Goal: Check status: Check status

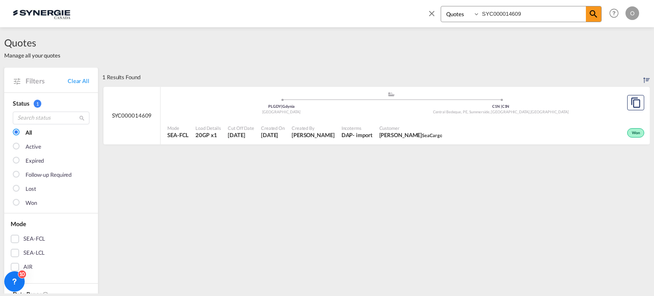
select select "Quotes"
drag, startPoint x: 457, startPoint y: 13, endPoint x: 331, endPoint y: 12, distance: 126.6
click at [332, 13] on div "Bookings Quotes Enquiries SYC000014609 Help Resources Product Release O My Prof…" at bounding box center [327, 13] width 629 height 26
paste input "120"
type input "SYC000014120"
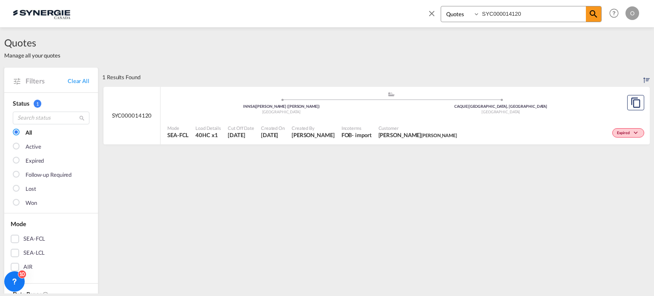
click at [409, 134] on span "David Paquet tilton" at bounding box center [418, 135] width 78 height 8
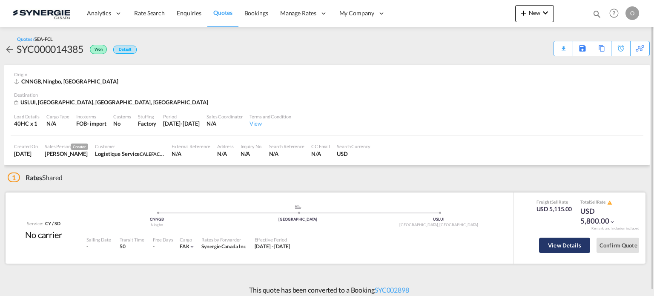
click at [548, 243] on button "View Details" at bounding box center [564, 245] width 51 height 15
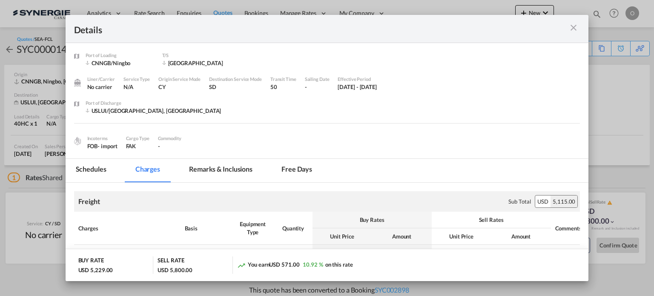
click at [194, 172] on md-tab-item "Remarks & Inclusions" at bounding box center [221, 170] width 84 height 23
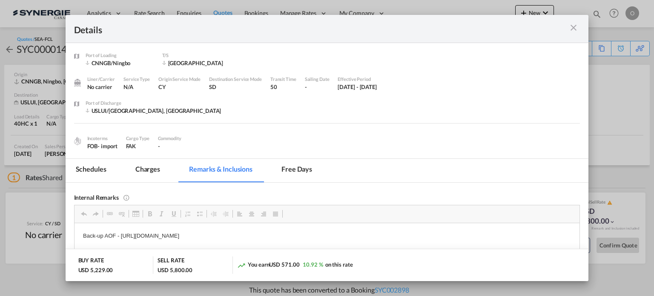
scroll to position [16, 0]
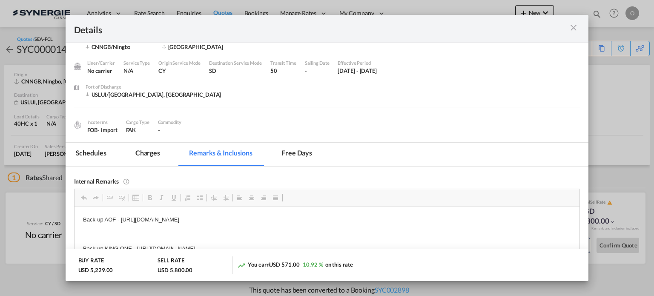
drag, startPoint x: 354, startPoint y: 221, endPoint x: 150, endPoint y: 224, distance: 203.3
drag, startPoint x: 120, startPoint y: 219, endPoint x: 357, endPoint y: 218, distance: 236.9
click at [357, 218] on p "Back-up AOF - [URL][DOMAIN_NAME]" at bounding box center [327, 219] width 489 height 9
copy p "[URL][DOMAIN_NAME]"
